Goal: Task Accomplishment & Management: Use online tool/utility

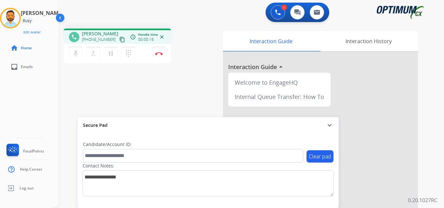
click at [119, 41] on mat-icon "content_copy" at bounding box center [122, 40] width 6 height 6
click at [160, 55] on img at bounding box center [159, 53] width 8 height 3
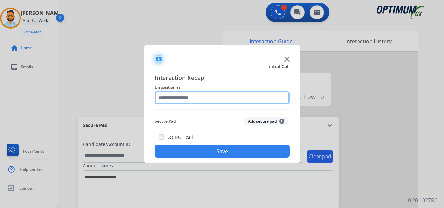
click at [219, 100] on input "text" at bounding box center [222, 97] width 135 height 13
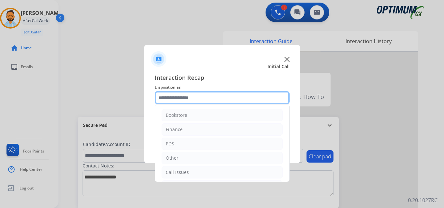
scroll to position [44, 0]
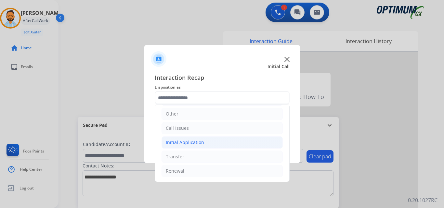
click at [202, 146] on li "Initial Application" at bounding box center [222, 142] width 121 height 12
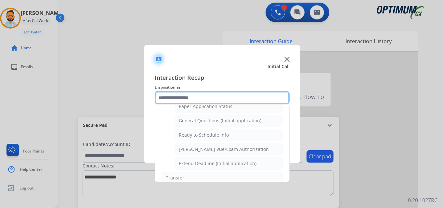
scroll to position [369, 0]
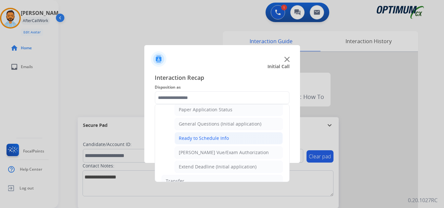
click at [212, 139] on div "Ready to Schedule Info" at bounding box center [204, 138] width 50 height 6
type input "**********"
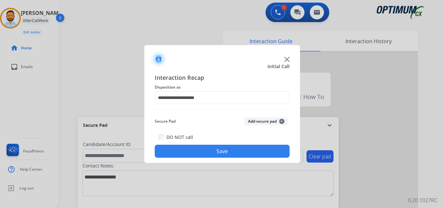
click at [213, 156] on button "Save" at bounding box center [222, 151] width 135 height 13
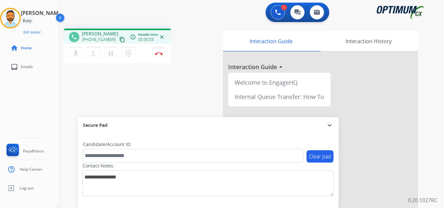
click at [119, 37] on mat-icon "content_copy" at bounding box center [122, 40] width 6 height 6
click at [161, 53] on img at bounding box center [159, 53] width 8 height 3
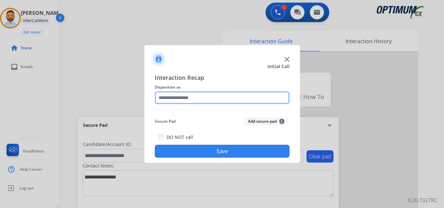
click at [188, 96] on input "text" at bounding box center [222, 97] width 135 height 13
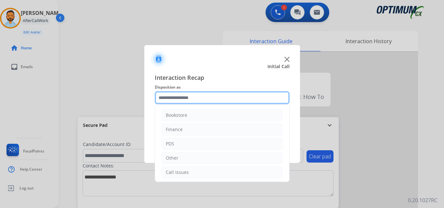
scroll to position [44, 0]
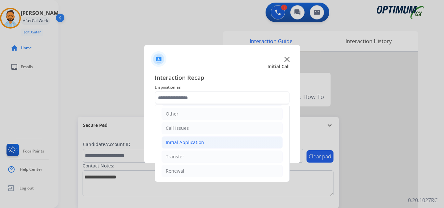
click at [194, 148] on li "Initial Application" at bounding box center [222, 142] width 121 height 12
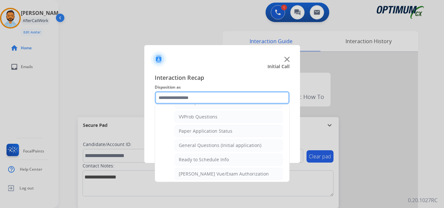
scroll to position [345, 0]
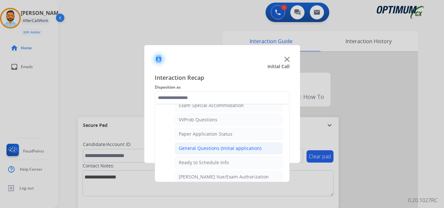
click at [210, 149] on div "General Questions (Initial application)" at bounding box center [220, 148] width 83 height 6
type input "**********"
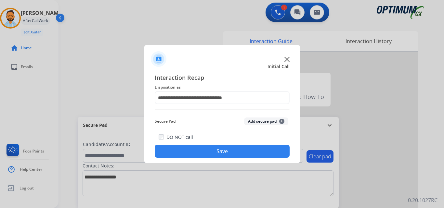
click at [213, 149] on button "Save" at bounding box center [222, 151] width 135 height 13
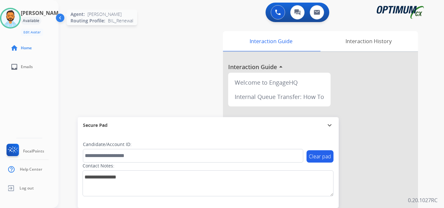
click at [14, 17] on img at bounding box center [10, 18] width 18 height 18
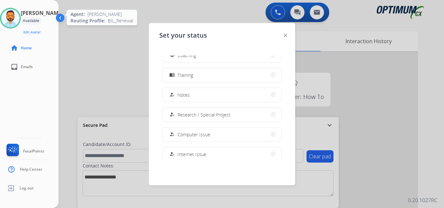
scroll to position [162, 0]
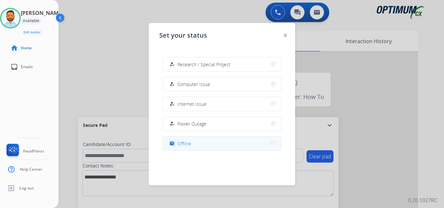
click at [177, 145] on div "work_off" at bounding box center [172, 144] width 9 height 8
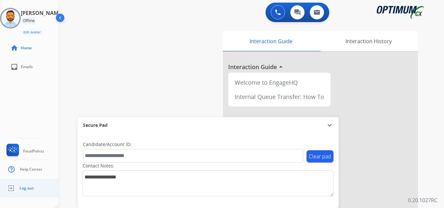
click at [20, 186] on span "Log out" at bounding box center [26, 188] width 14 height 5
